Goal: Task Accomplishment & Management: Use online tool/utility

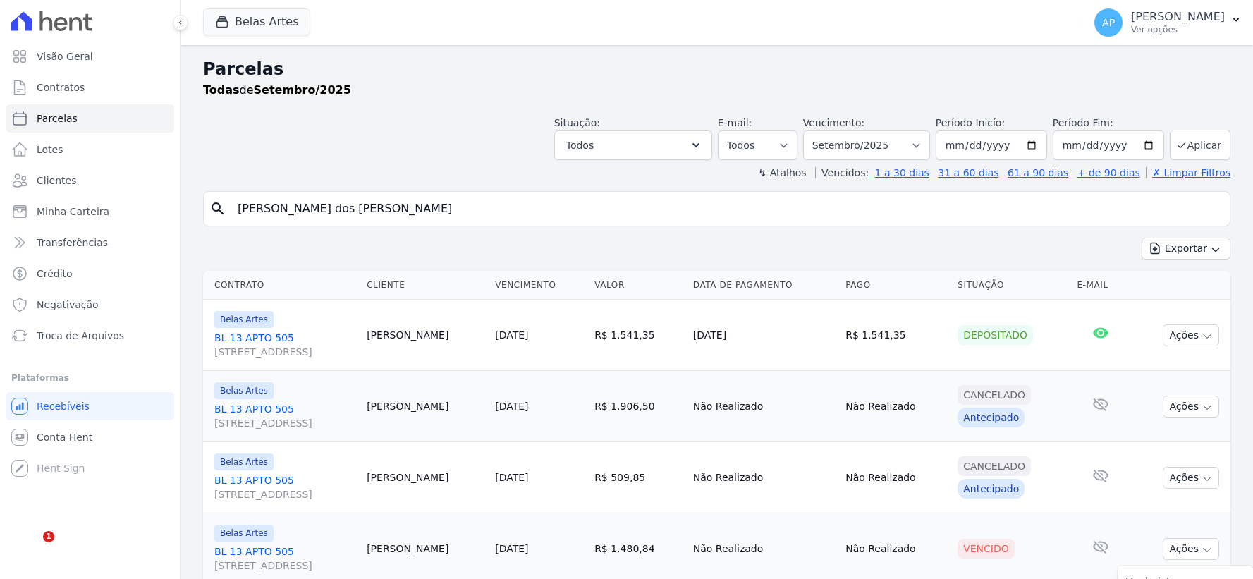
select select
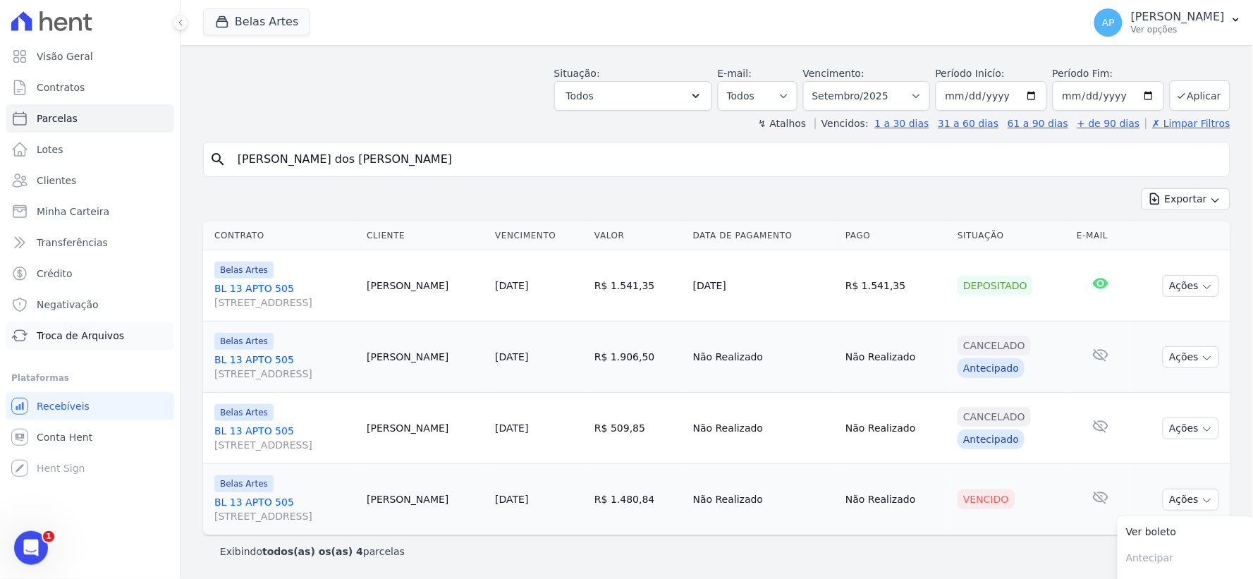
click at [76, 337] on span "Troca de Arquivos" at bounding box center [80, 336] width 87 height 14
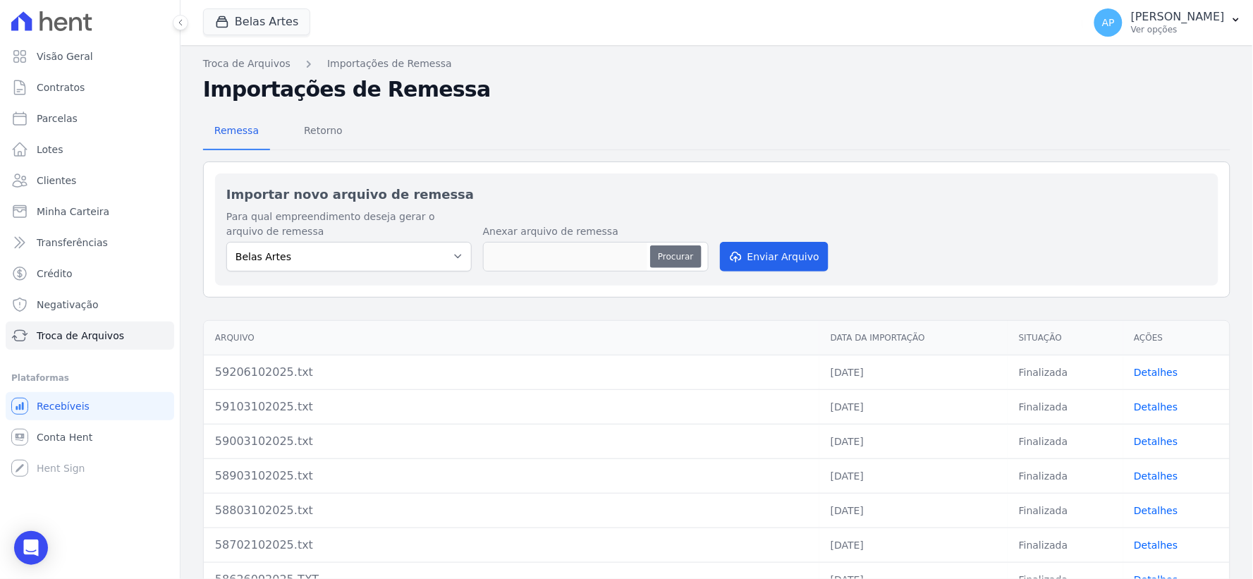
click at [682, 258] on button "Procurar" at bounding box center [675, 256] width 51 height 23
type input "59307102025.txt"
click at [733, 255] on icon "submit" at bounding box center [735, 256] width 14 height 11
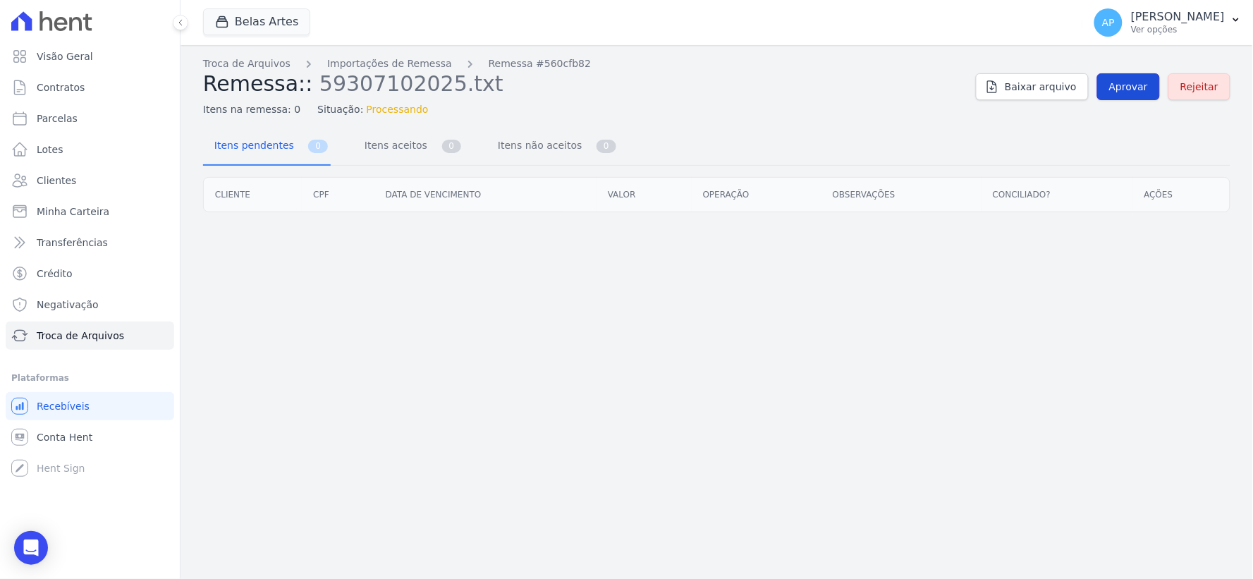
click at [1146, 75] on link "Aprovar" at bounding box center [1128, 86] width 63 height 27
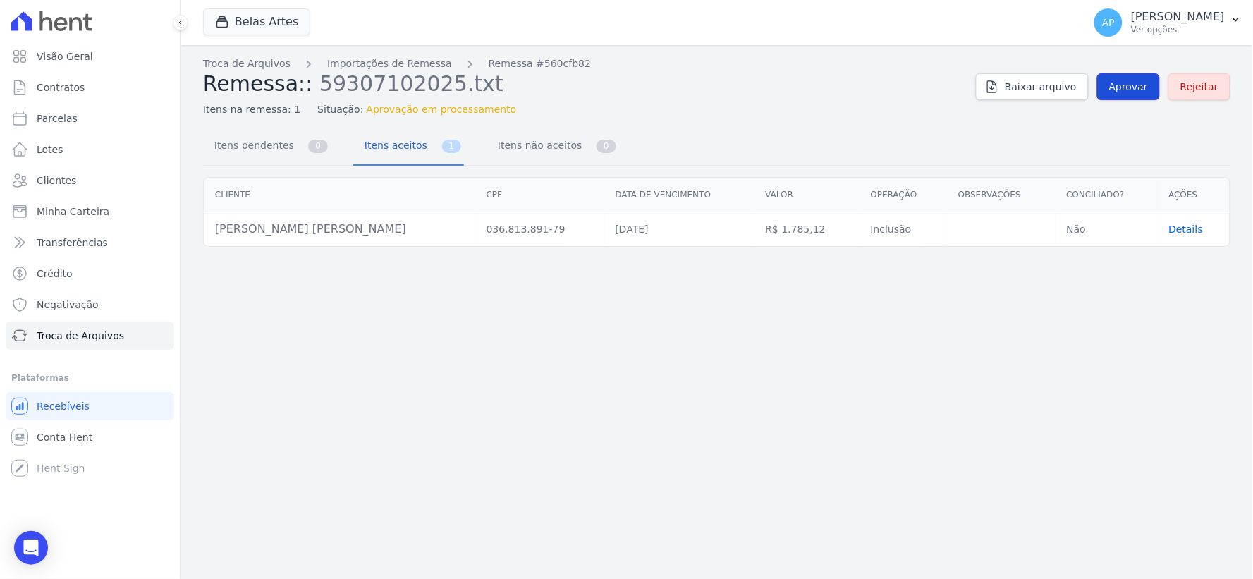
click at [1112, 86] on link "Aprovar" at bounding box center [1128, 86] width 63 height 27
click at [1110, 88] on link "Aprovar" at bounding box center [1128, 86] width 63 height 27
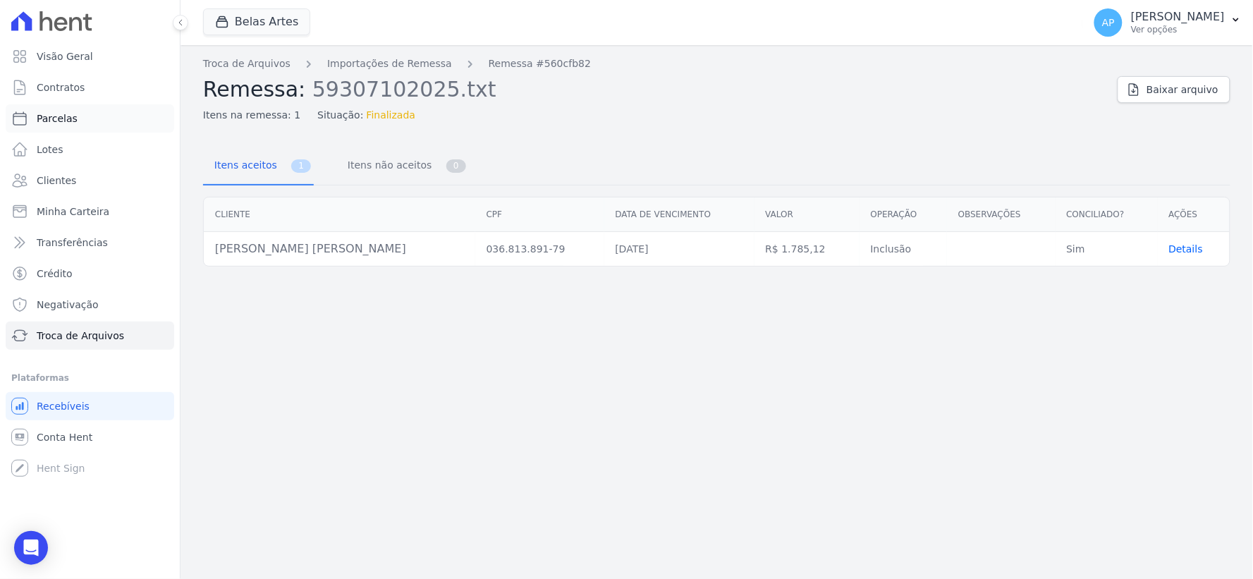
click at [54, 121] on span "Parcelas" at bounding box center [57, 118] width 41 height 14
select select
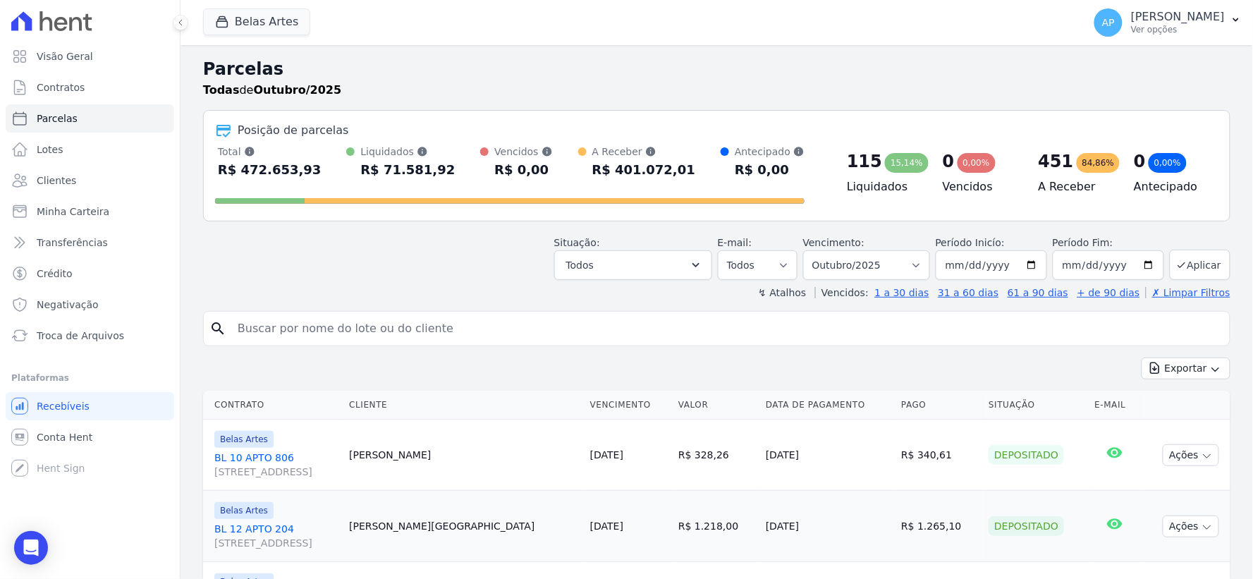
click at [434, 330] on input "search" at bounding box center [726, 328] width 995 height 28
paste input "[PERSON_NAME] [PERSON_NAME]"
type input "[PERSON_NAME] [PERSON_NAME]"
select select
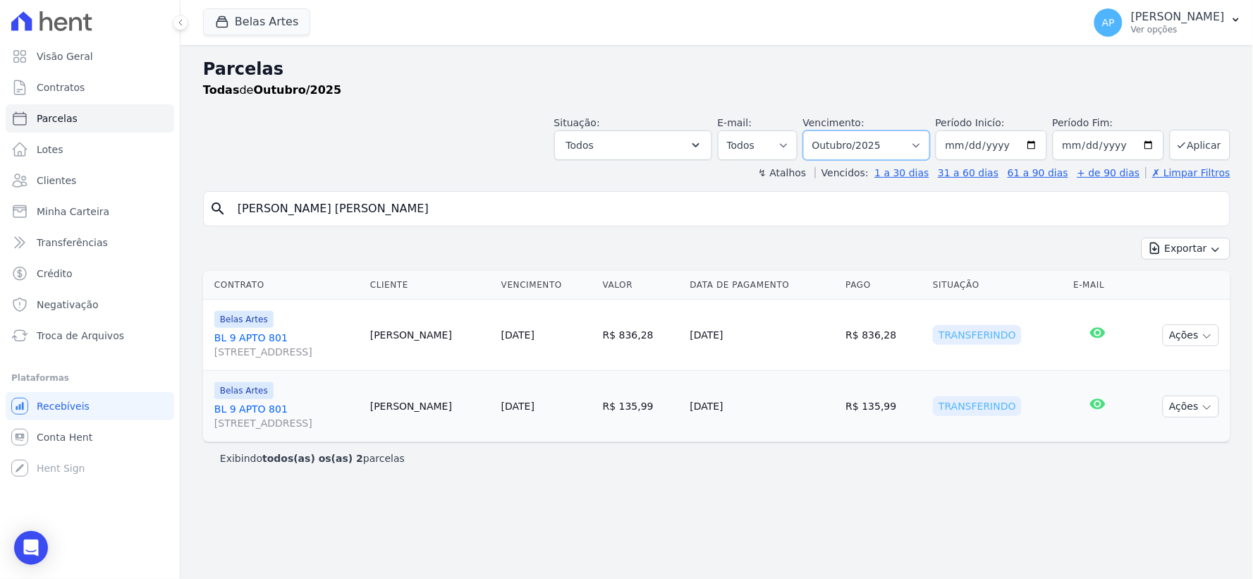
click at [871, 148] on select "Filtrar por período ──────── Todos os meses Setembro/2022 Outubro/2022 Novembro…" at bounding box center [866, 145] width 127 height 30
select select "11/2025"
click at [823, 130] on select "Filtrar por período ──────── Todos os meses Setembro/2022 Outubro/2022 Novembro…" at bounding box center [866, 145] width 127 height 30
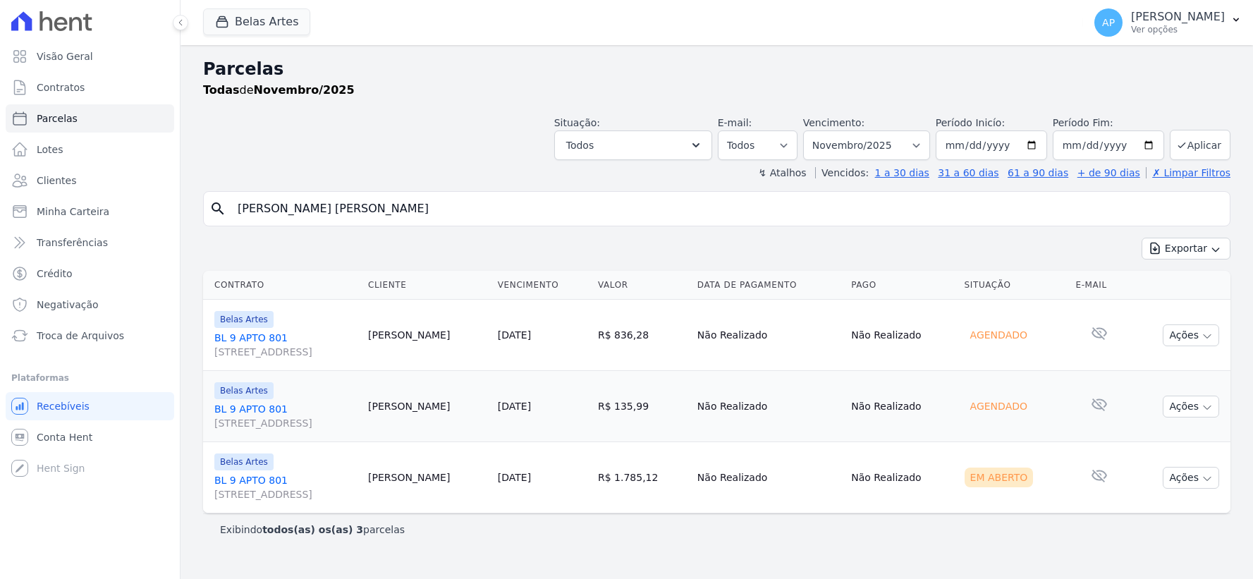
select select
click at [1200, 481] on button "Ações" at bounding box center [1191, 478] width 56 height 22
click at [1144, 510] on link "Ver boleto" at bounding box center [1184, 510] width 135 height 26
